Goal: Information Seeking & Learning: Find specific fact

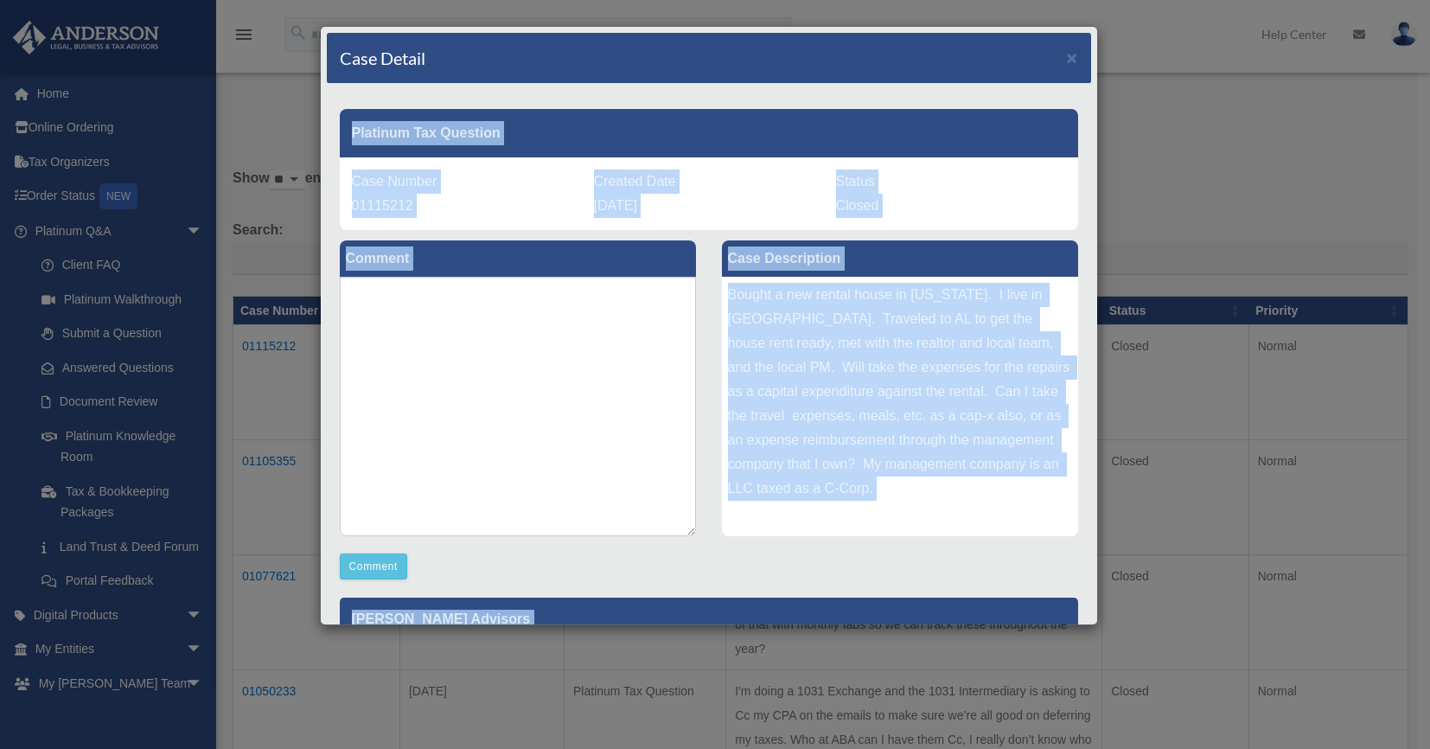
scroll to position [495, 0]
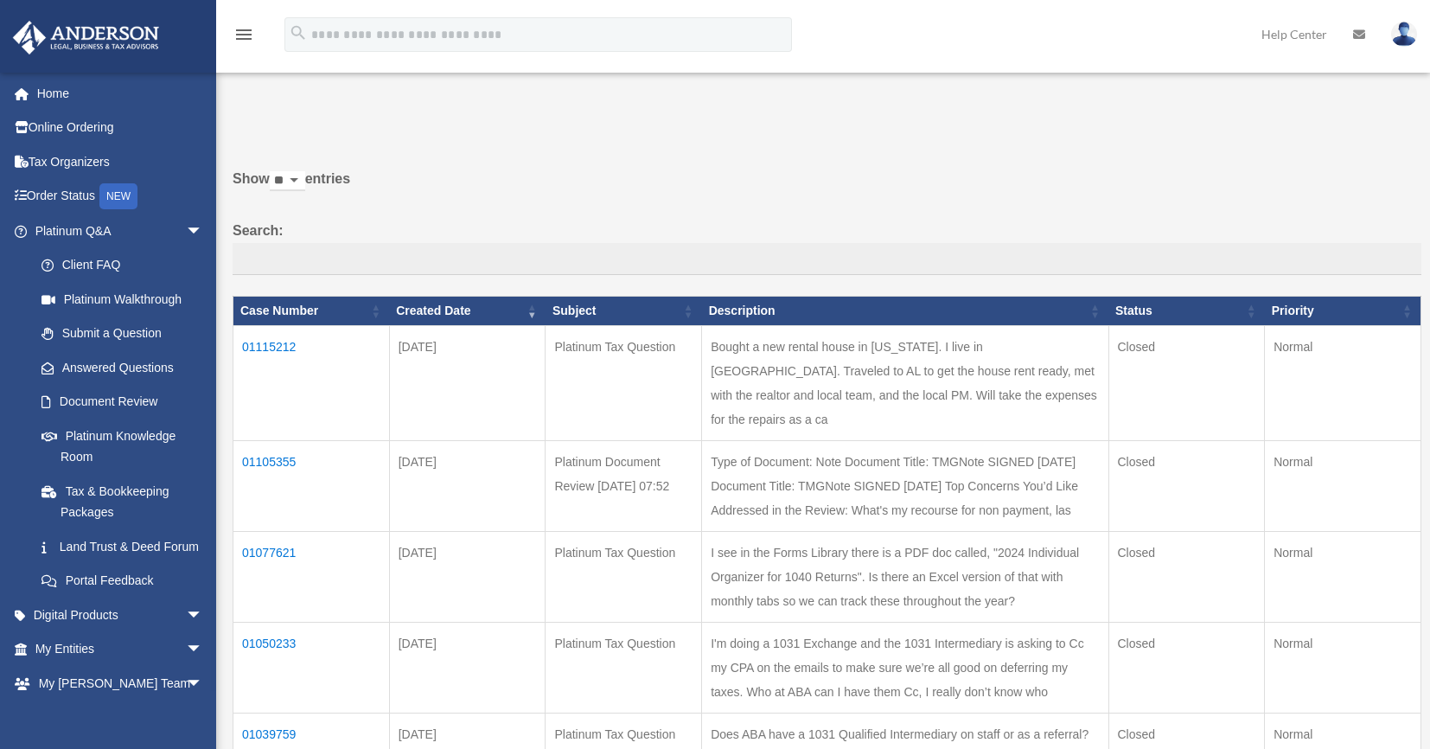
click at [278, 342] on td "01115212" at bounding box center [311, 382] width 156 height 115
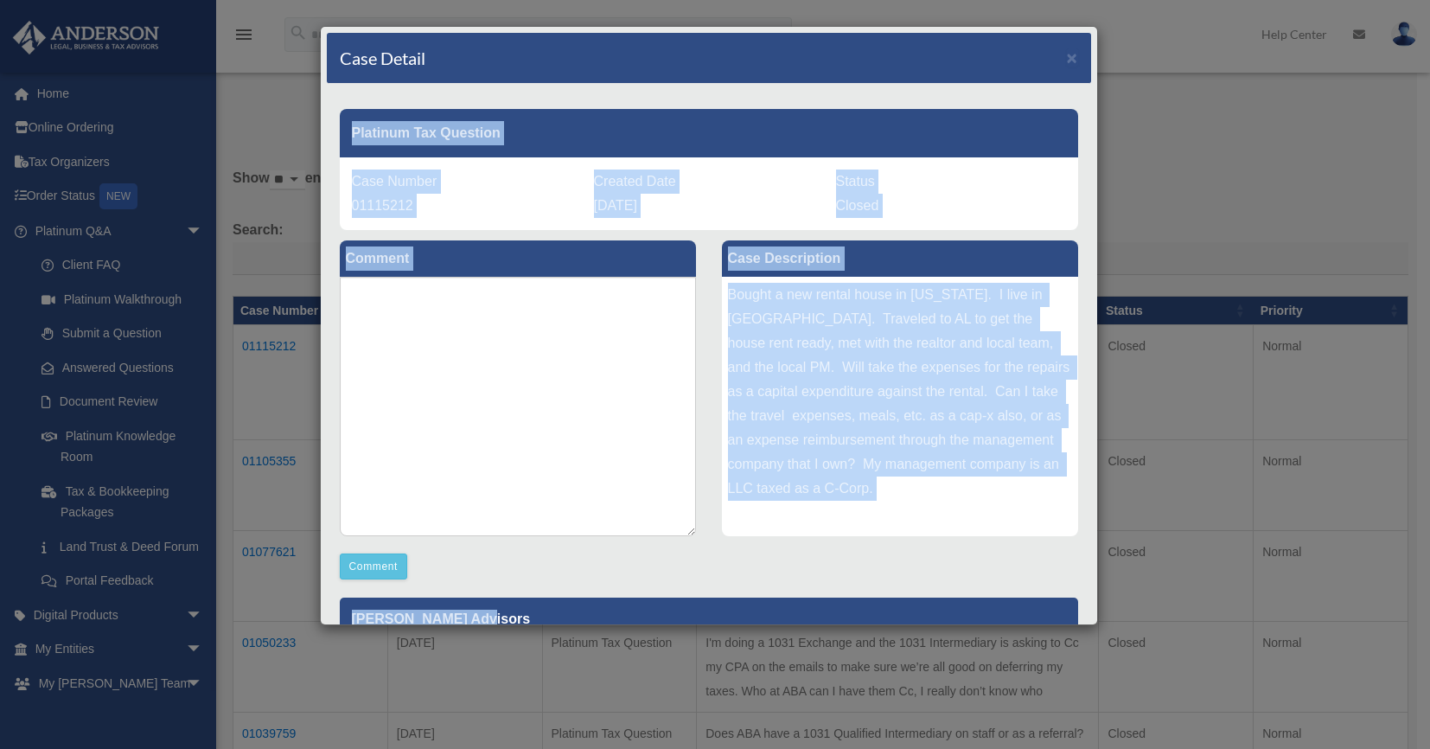
scroll to position [359, 0]
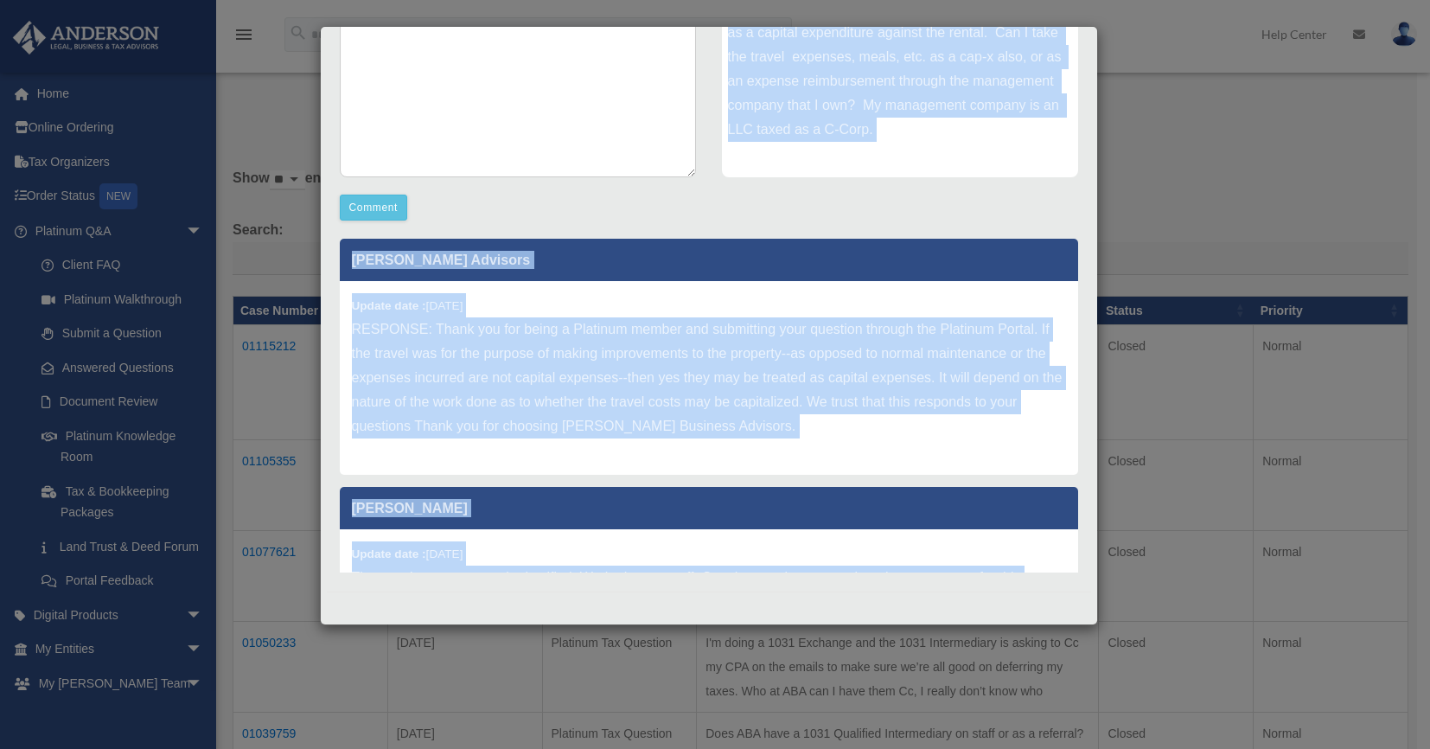
drag, startPoint x: 354, startPoint y: 135, endPoint x: 796, endPoint y: 575, distance: 624.2
click at [796, 575] on div "Platinum Tax Question Case Number 01115212 Created Date September 18, 2025 Stat…" at bounding box center [709, 158] width 738 height 840
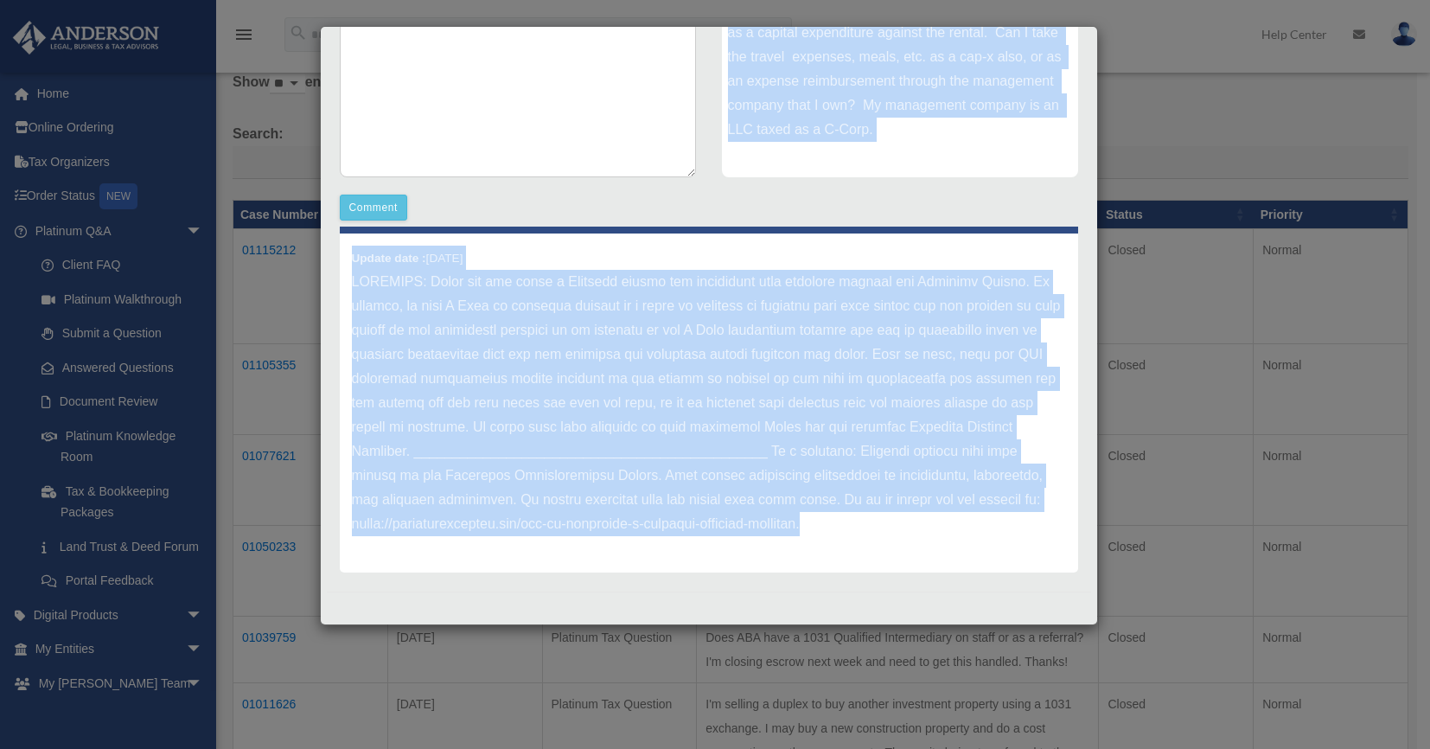
scroll to position [100, 0]
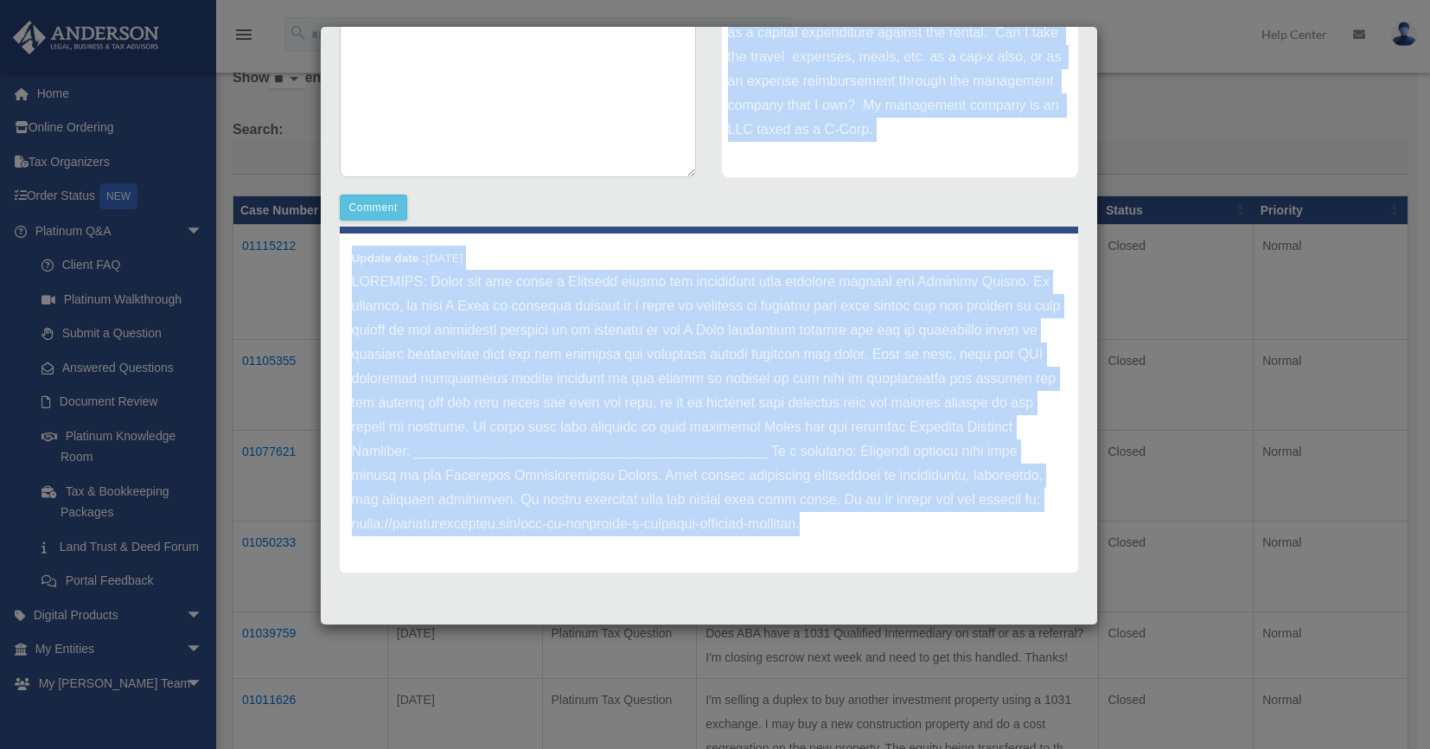
copy div "Platinum Tax Question Case Number 01115212 Created Date September 18, 2025 Stat…"
click at [600, 304] on p at bounding box center [709, 403] width 714 height 266
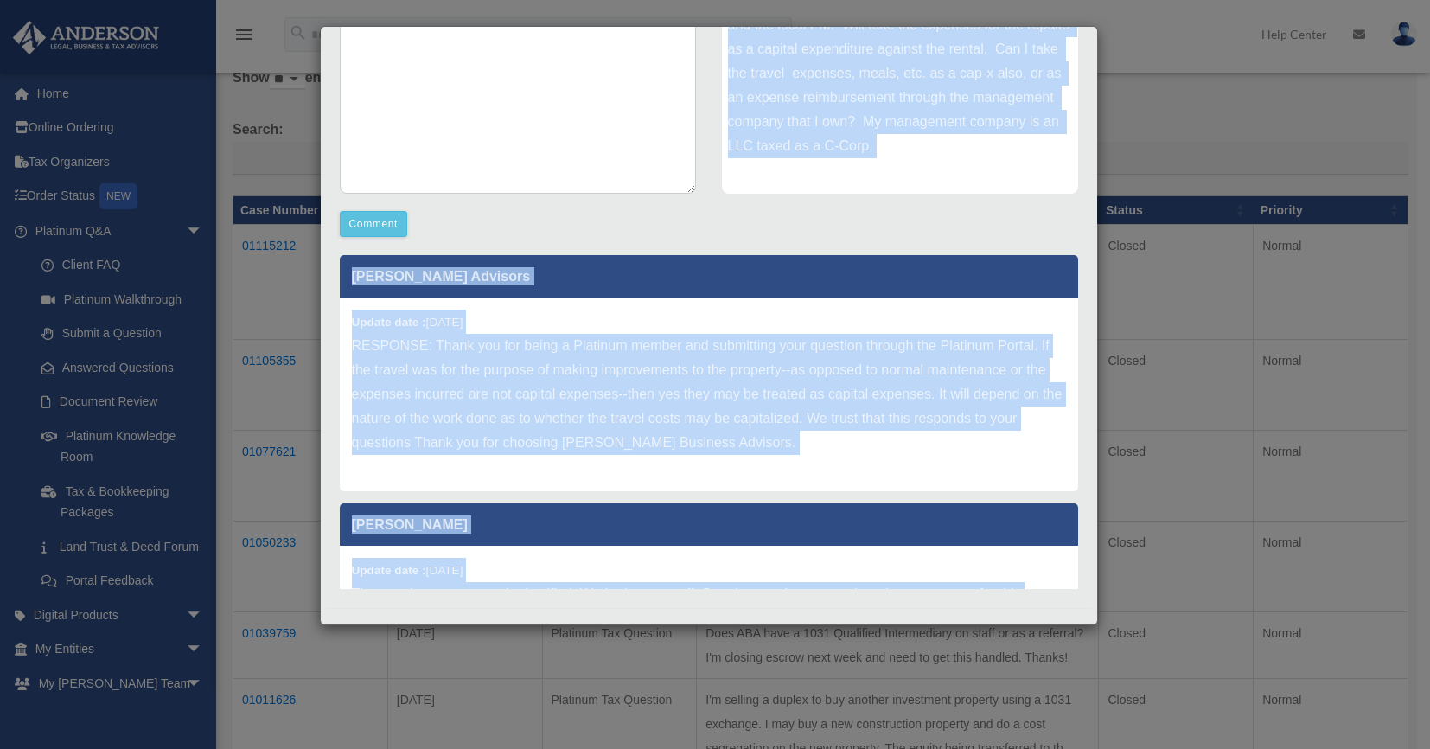
scroll to position [359, 0]
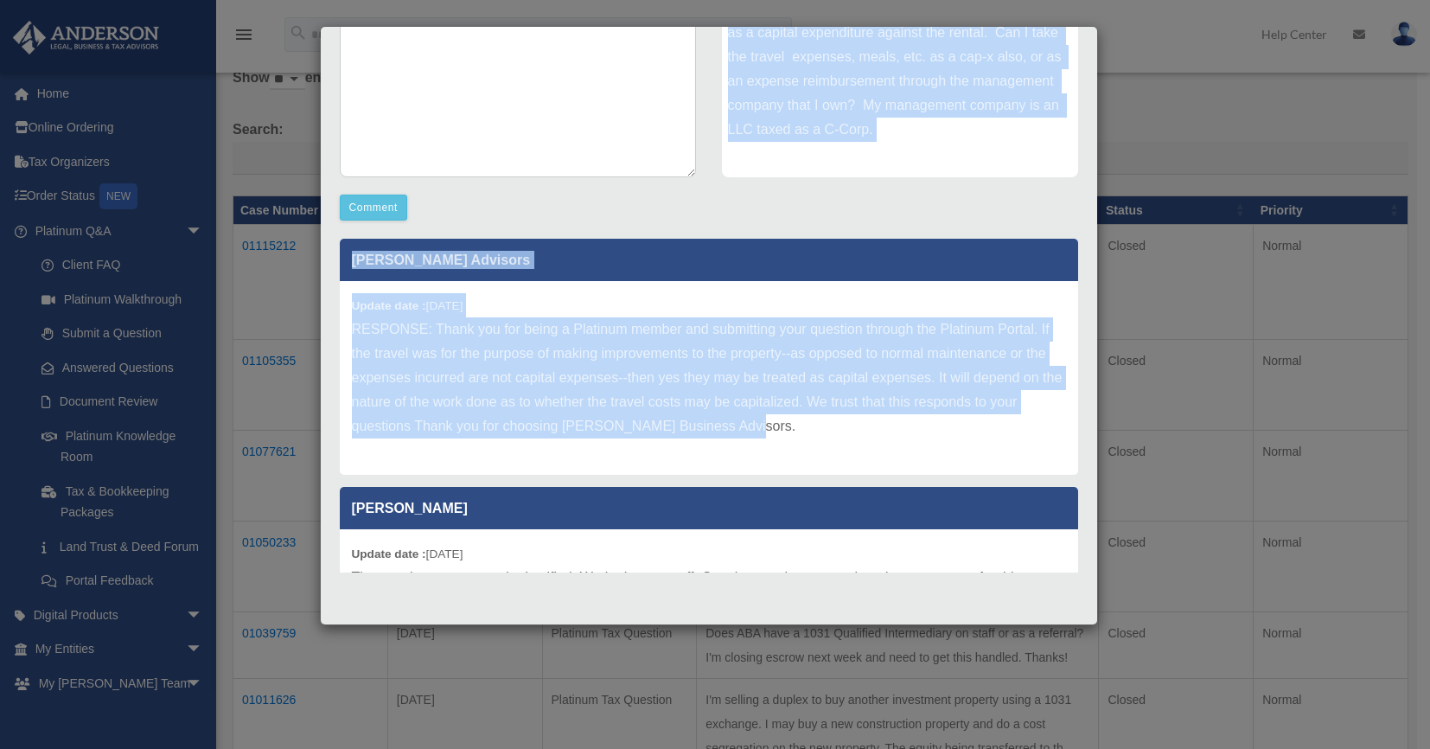
drag, startPoint x: 350, startPoint y: 124, endPoint x: 852, endPoint y: 418, distance: 581.7
click at [860, 423] on div "Platinum Tax Question Case Number 01115212 Created Date September 18, 2025 Stat…" at bounding box center [709, 158] width 738 height 840
copy div "Platinum Tax Question Case Number 01115212 Created Date September 18, 2025 Stat…"
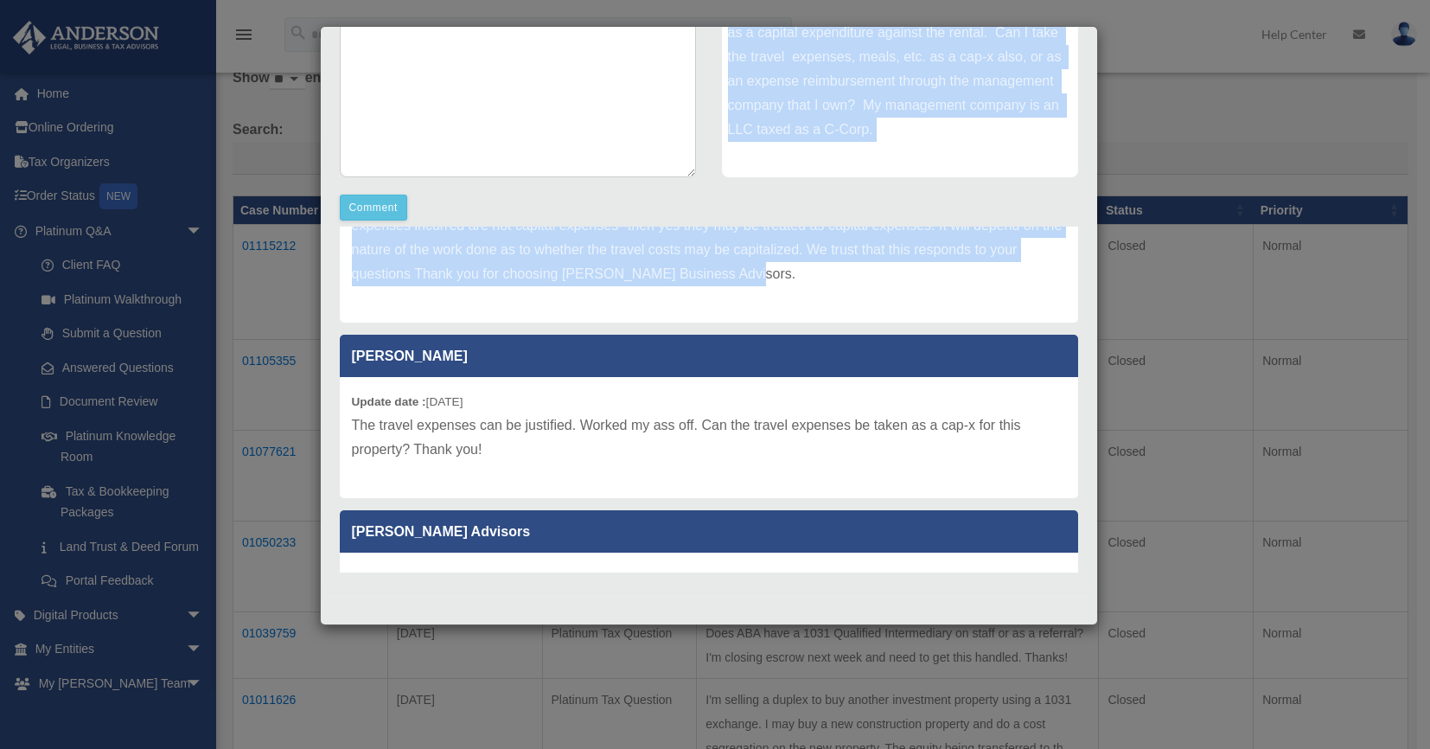
scroll to position [176, 0]
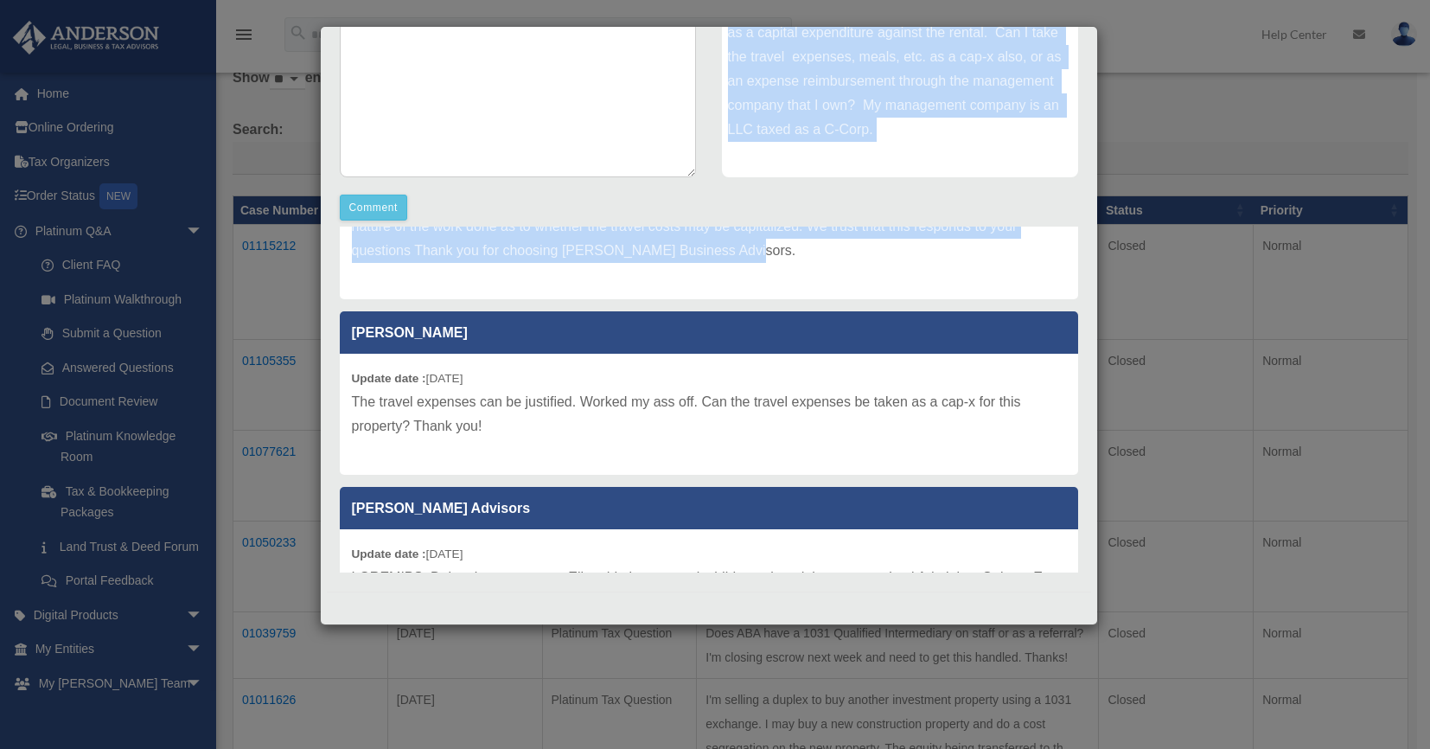
click at [704, 407] on p "The travel expenses can be justified. Worked my ass off. Can the travel expense…" at bounding box center [709, 414] width 714 height 48
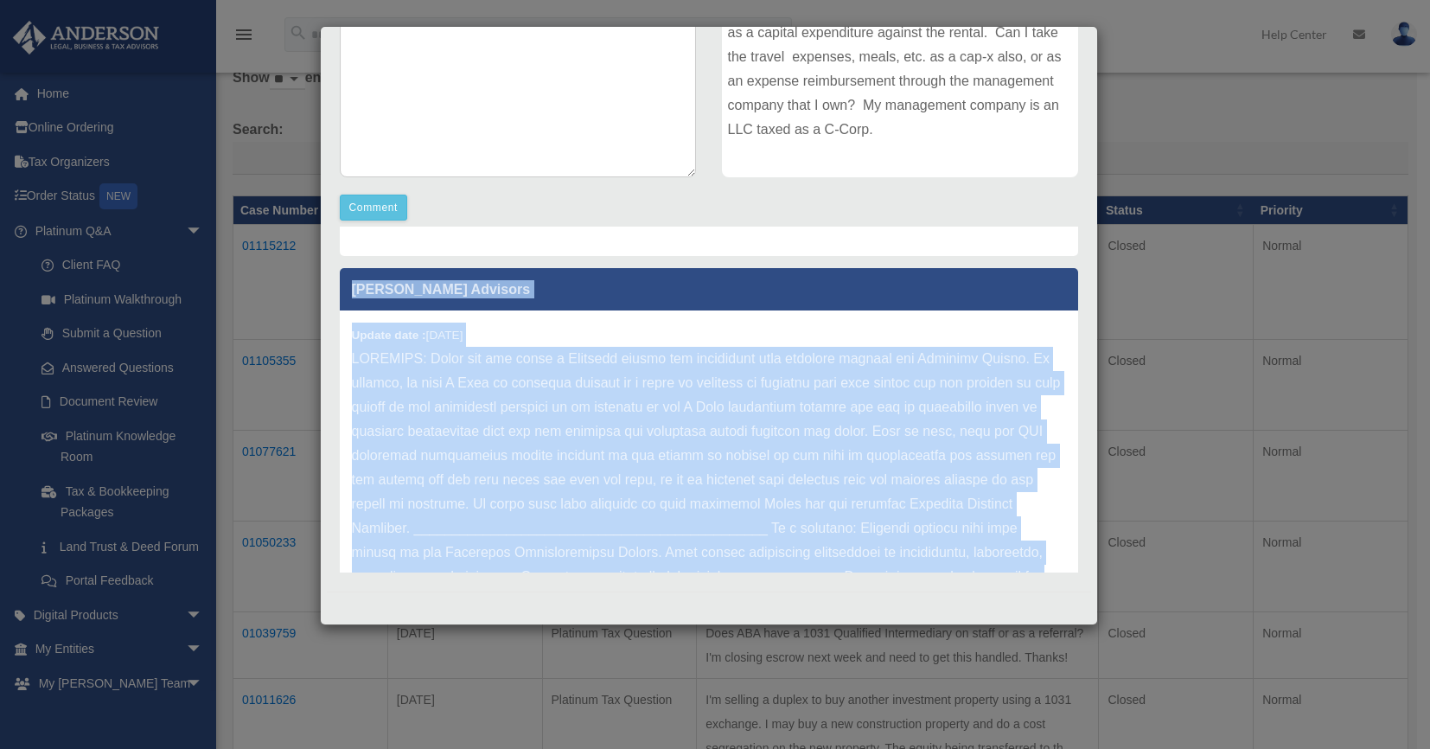
scroll to position [495, 0]
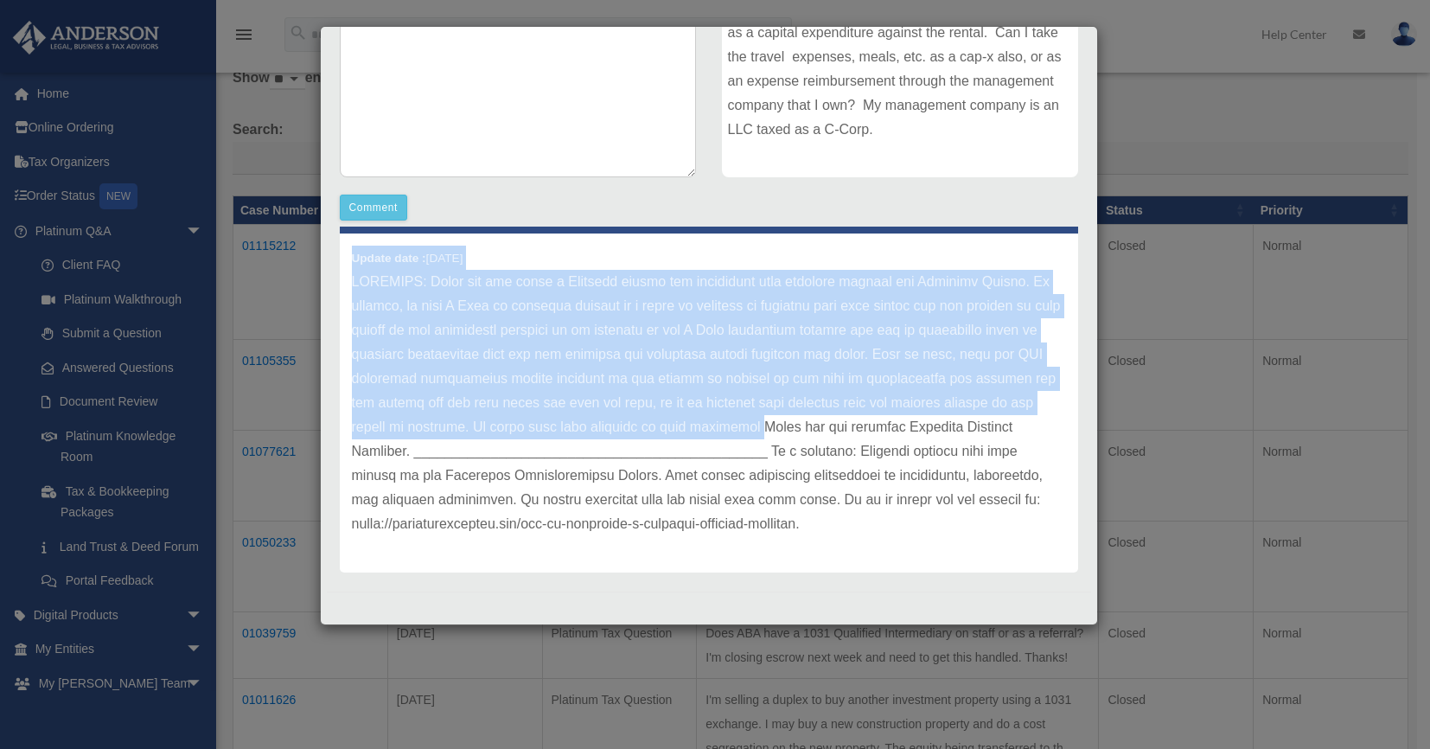
drag, startPoint x: 351, startPoint y: 242, endPoint x: 932, endPoint y: 408, distance: 604.3
click at [933, 408] on div "Anderson Advisors Update date : 09-23-2025 RESPONSE: Thank you for being a Plat…" at bounding box center [709, 400] width 764 height 346
copy div "David McBrideuserc Update date : 09-18-2025 The travel expenses can be justifie…"
